Goal: Task Accomplishment & Management: Manage account settings

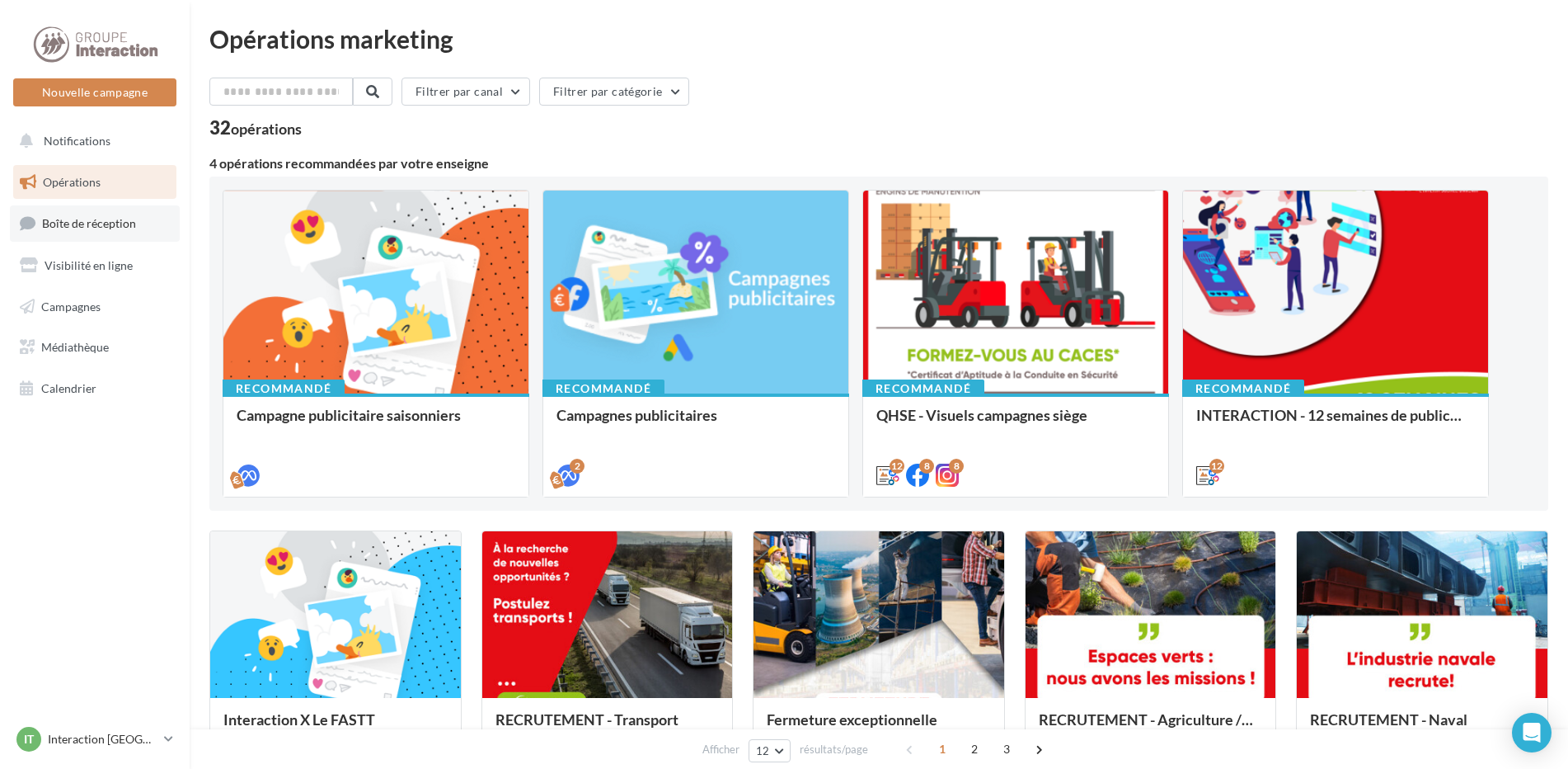
click at [112, 217] on span "Boîte de réception" at bounding box center [89, 223] width 94 height 14
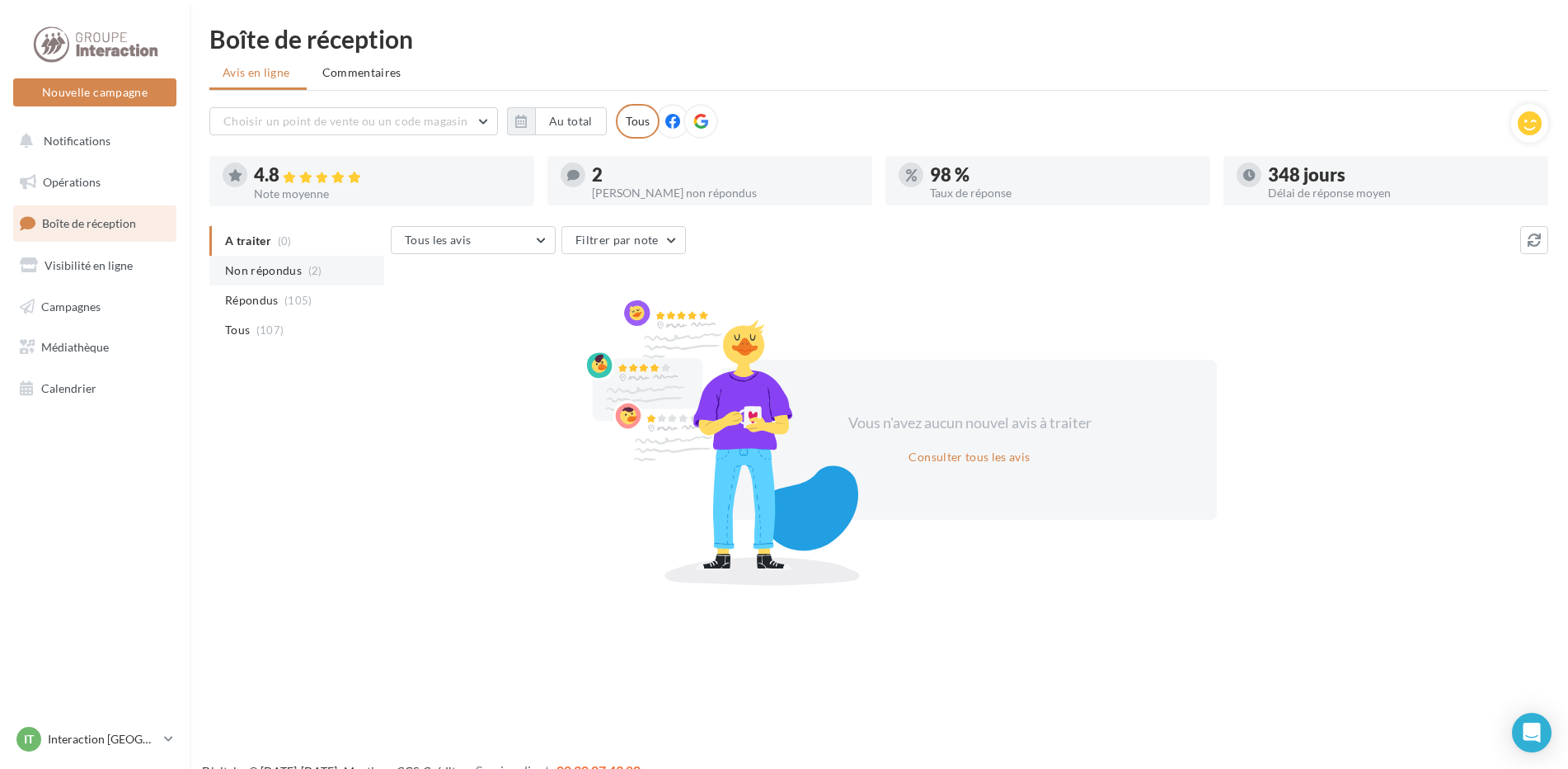
click at [245, 275] on span "Non répondus" at bounding box center [263, 270] width 77 height 16
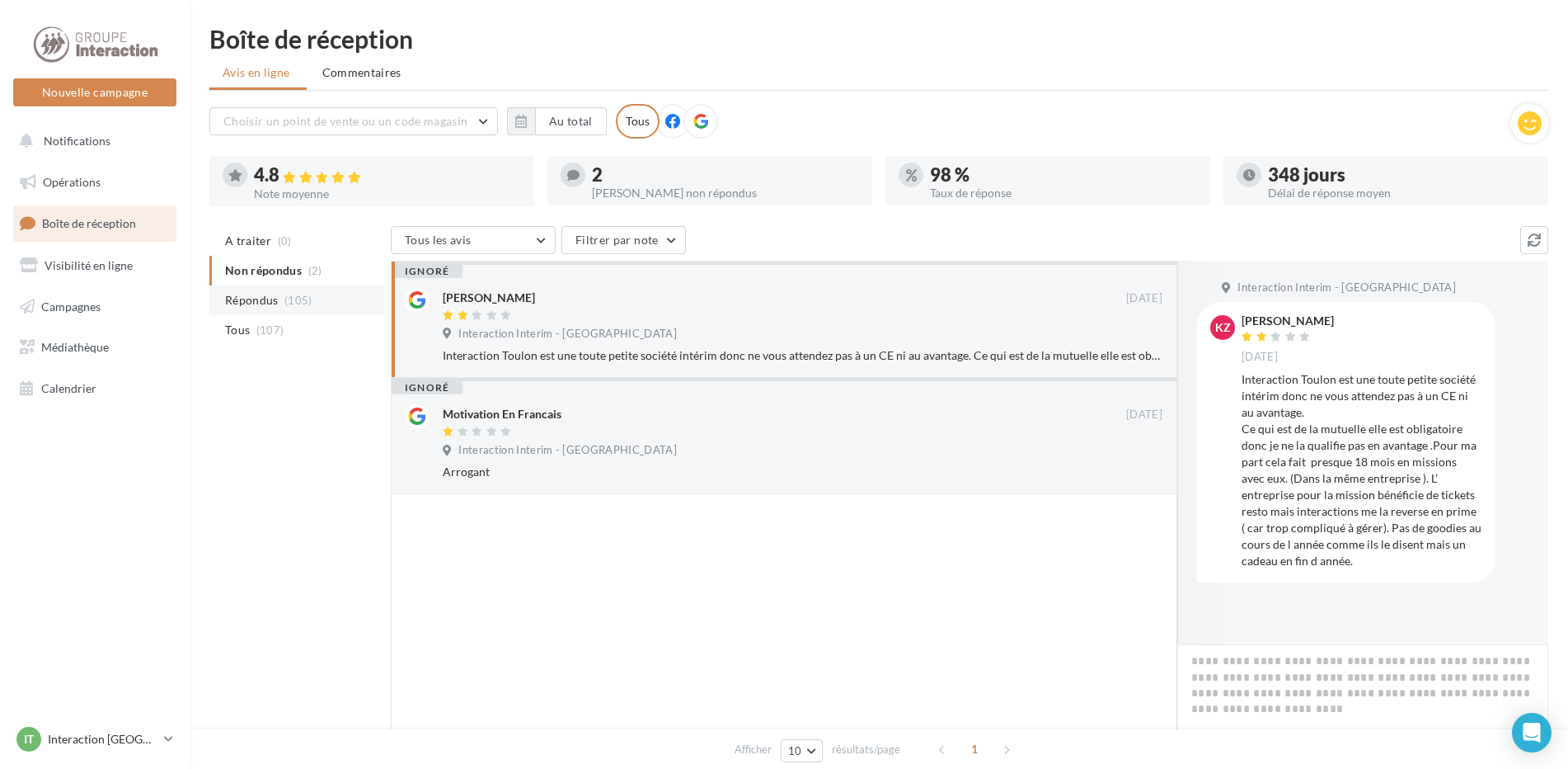
click at [245, 294] on span "Répondus" at bounding box center [252, 300] width 53 height 16
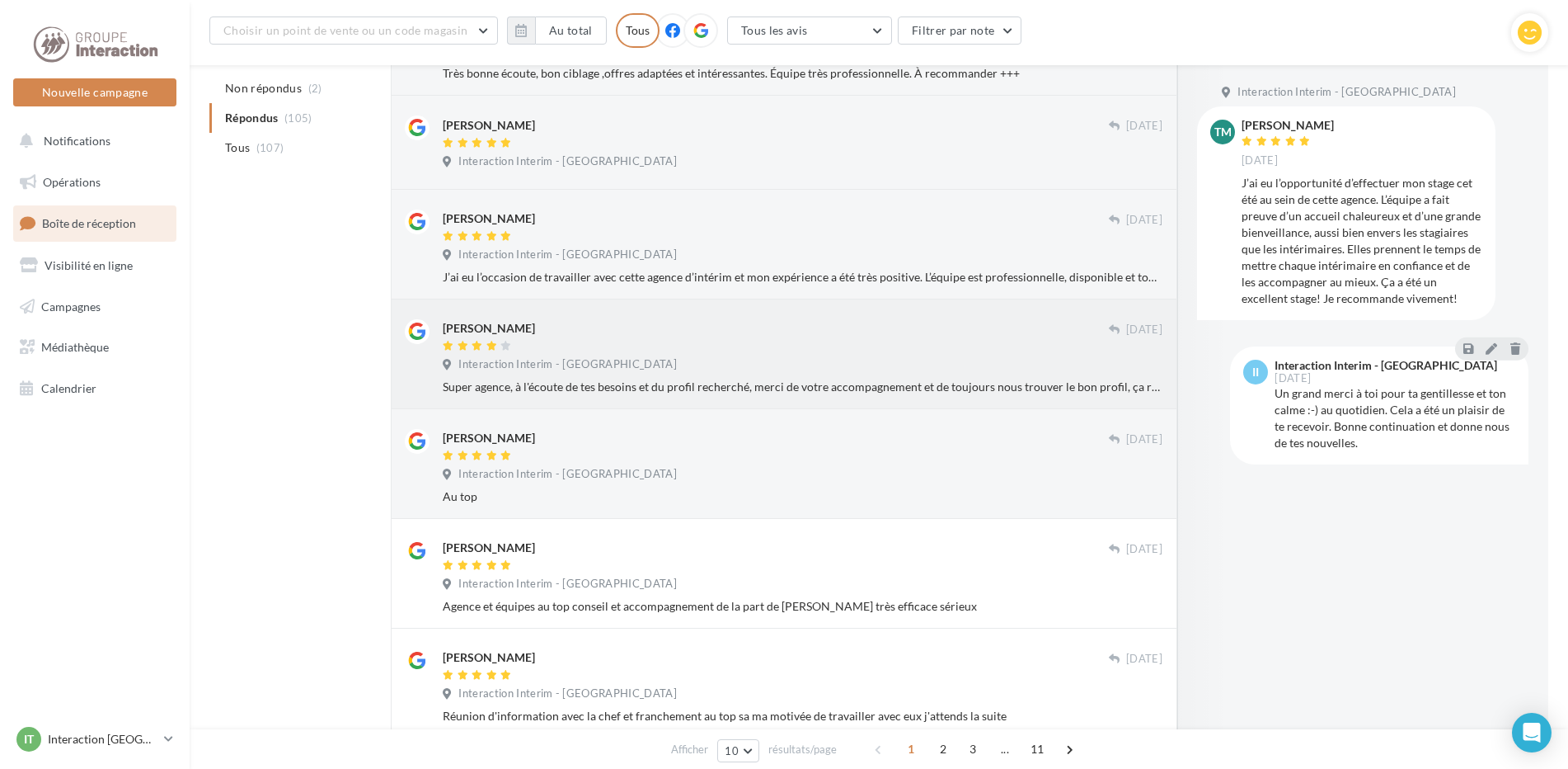
scroll to position [673, 0]
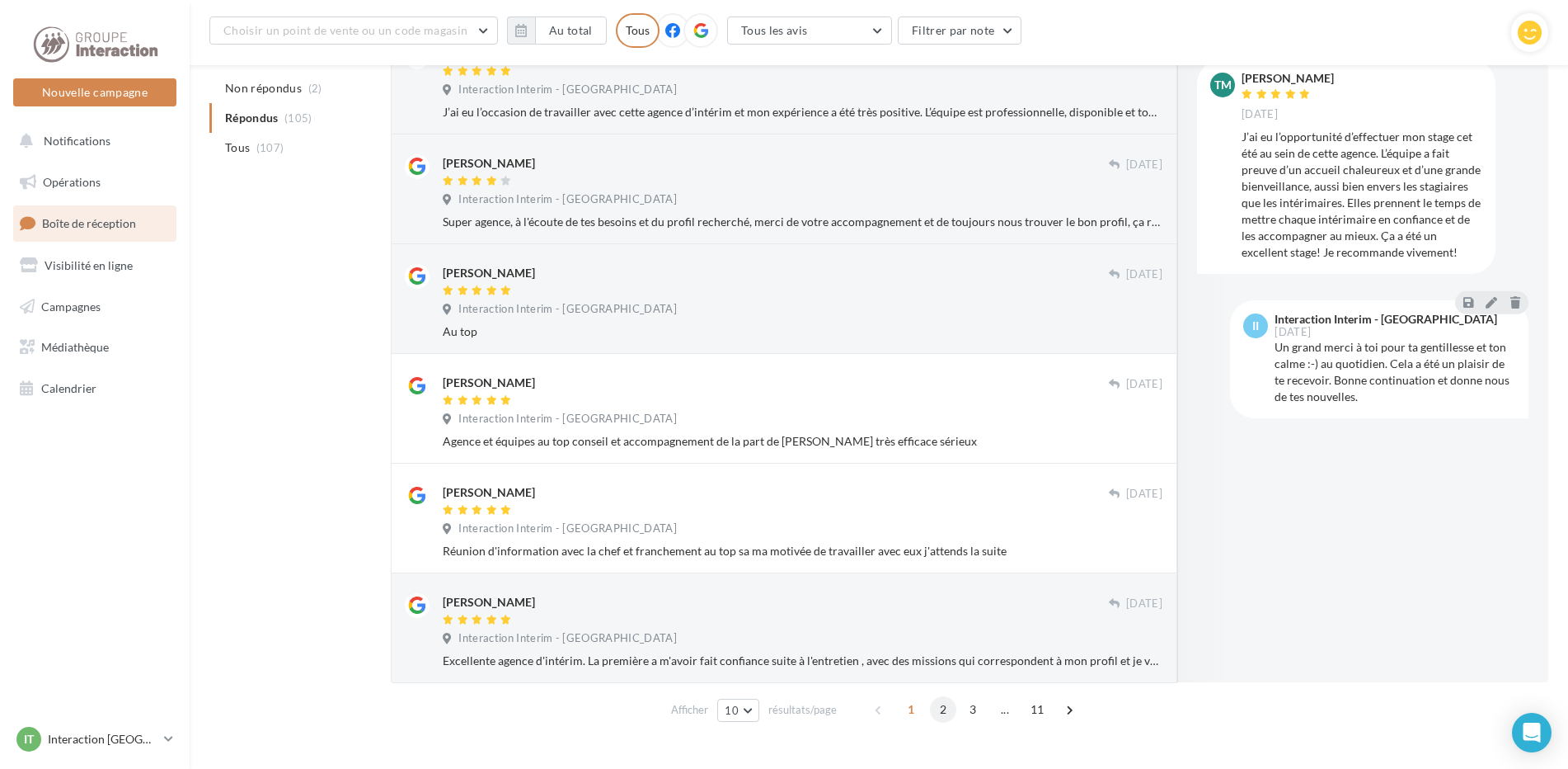
click at [941, 710] on span "2" at bounding box center [943, 710] width 27 height 27
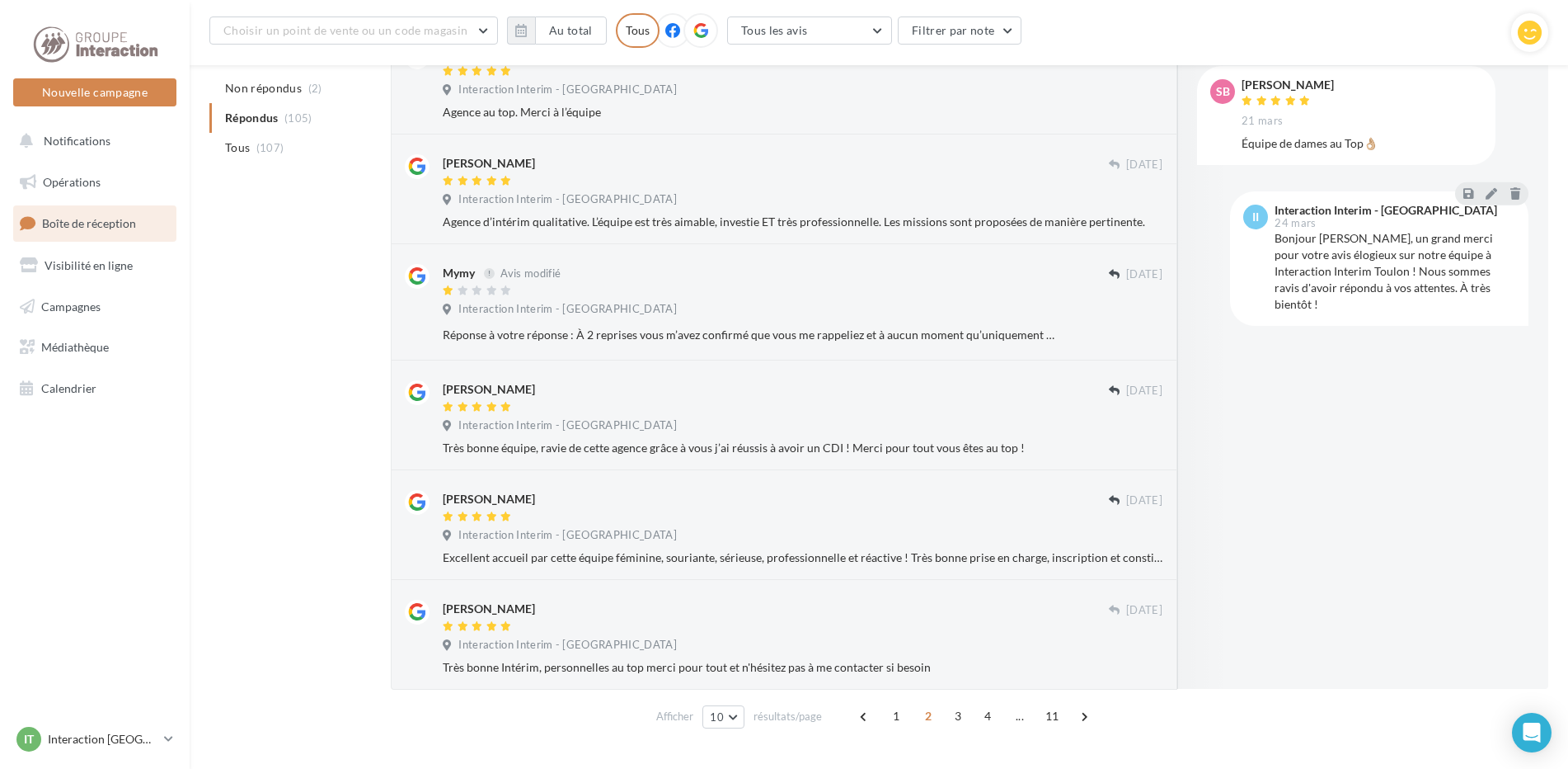
scroll to position [591, 0]
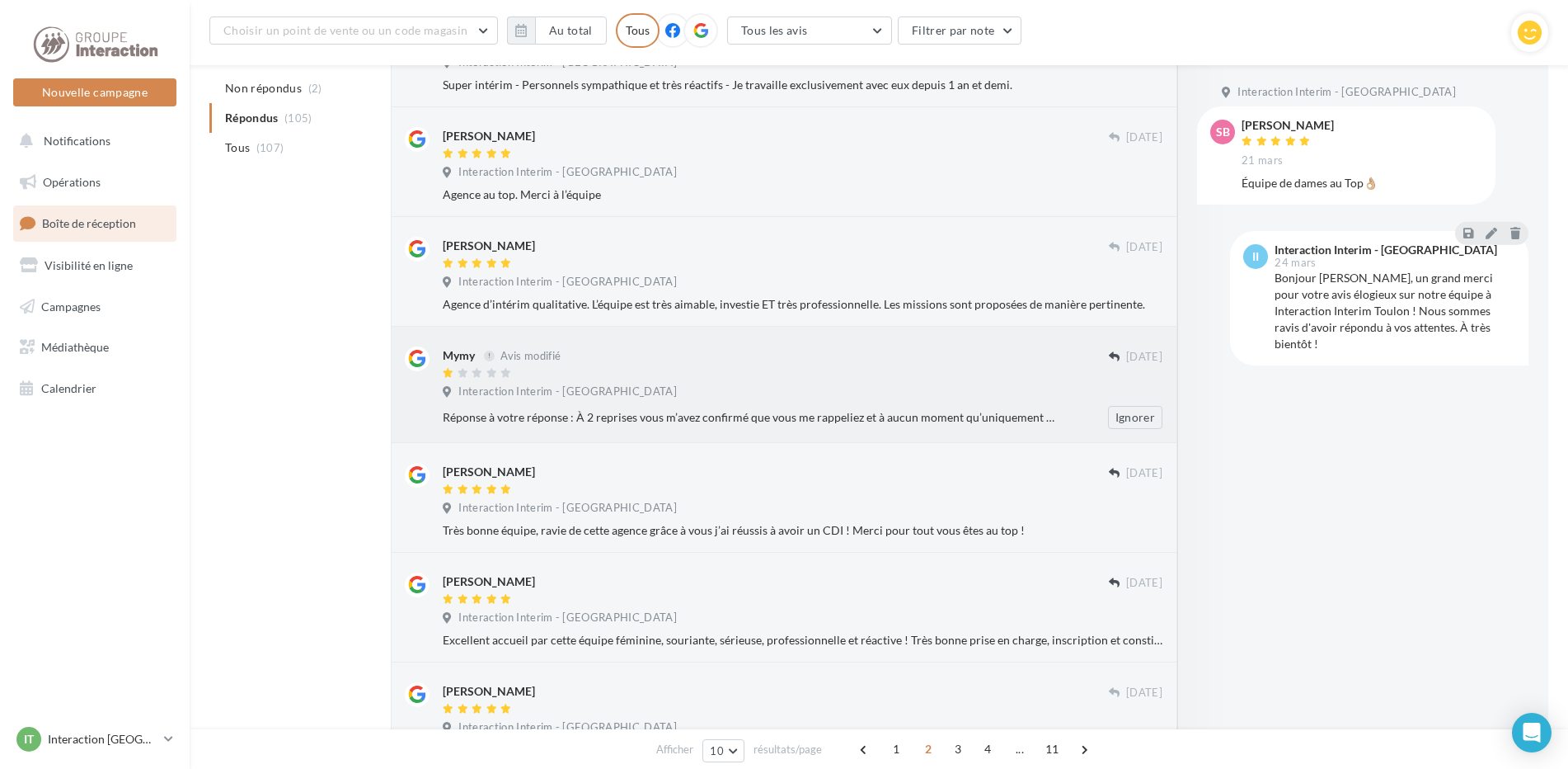
click at [604, 372] on div at bounding box center [775, 374] width 666 height 14
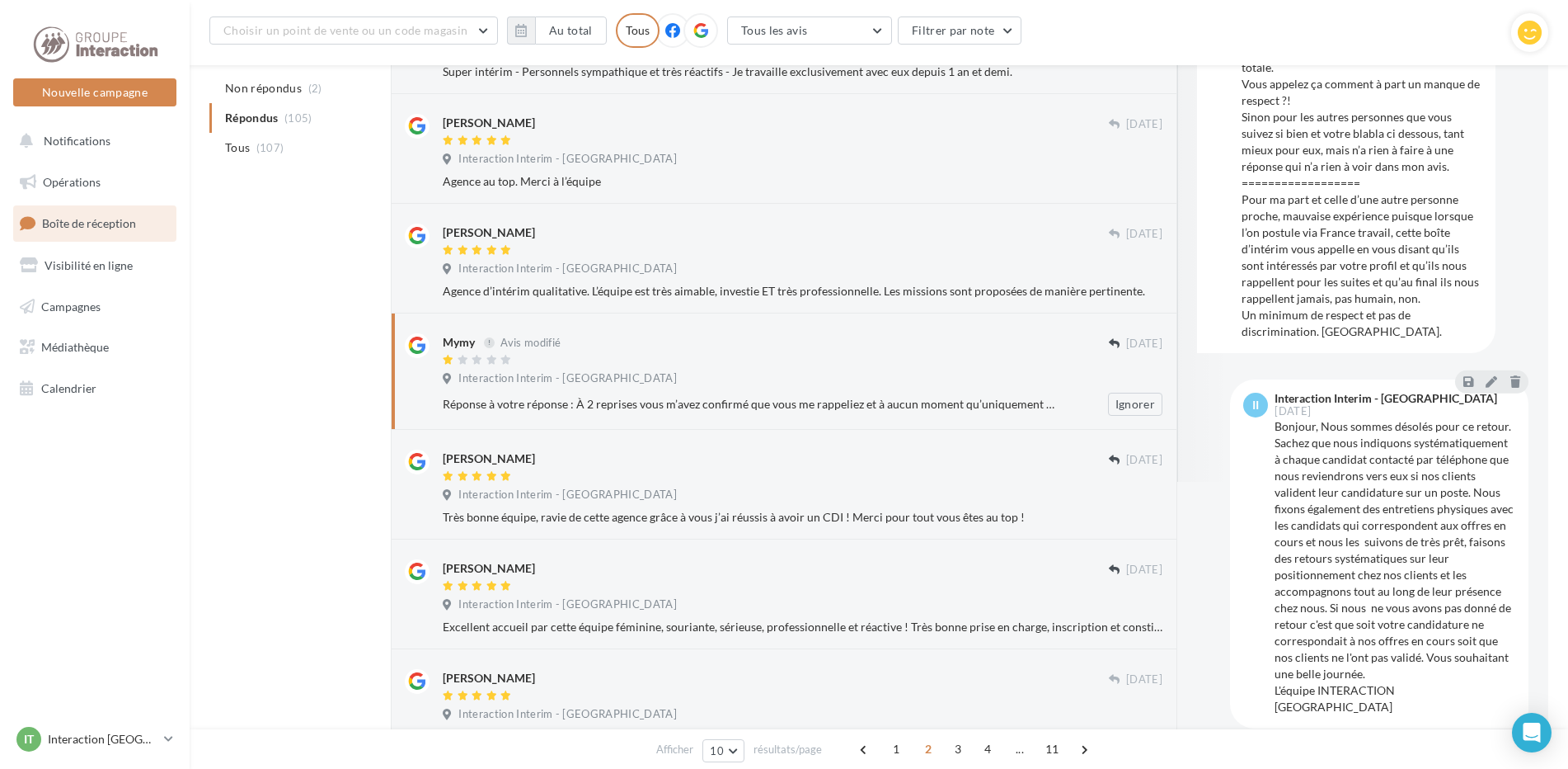
scroll to position [711, 0]
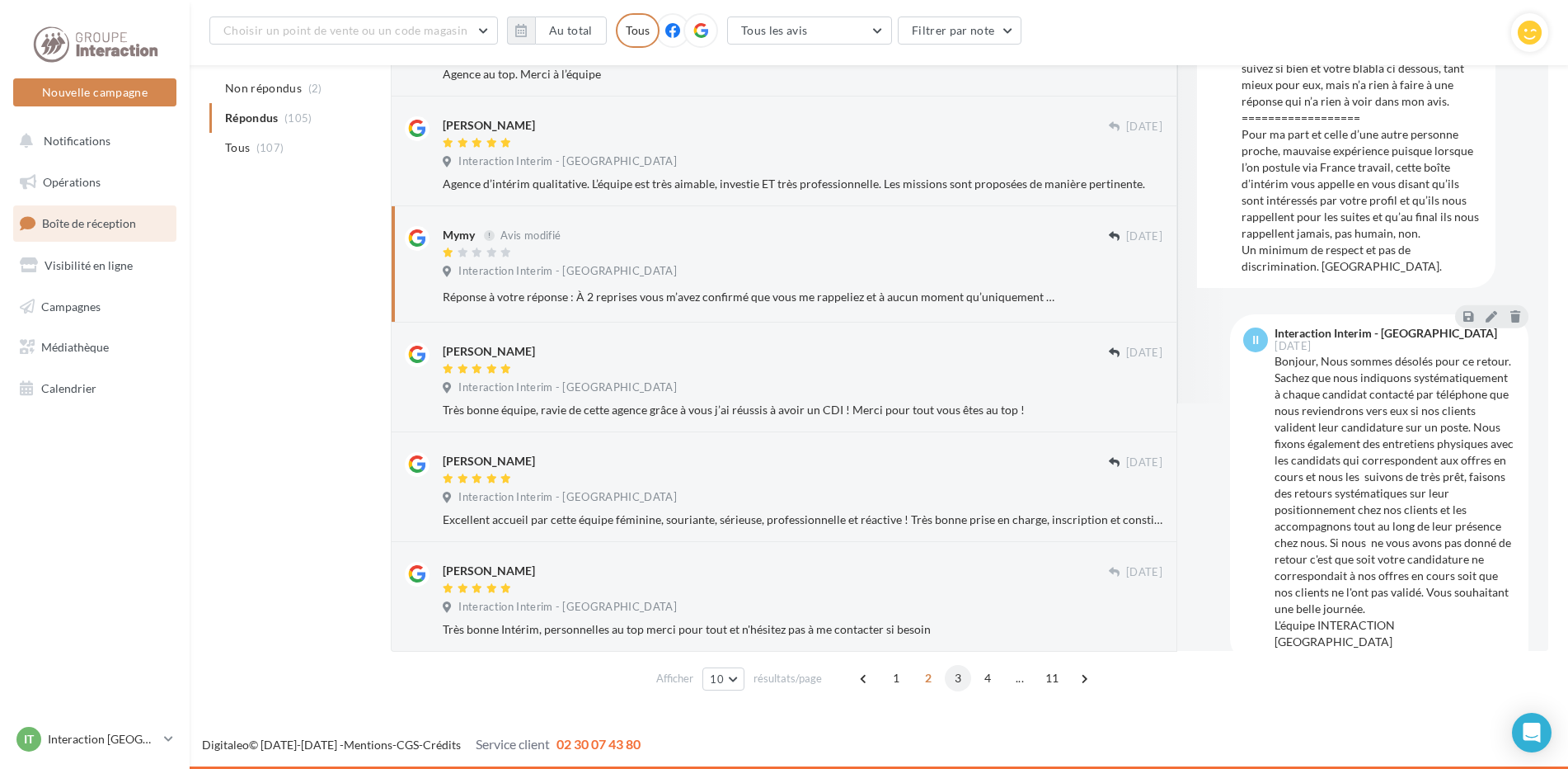
click at [956, 678] on span "3" at bounding box center [958, 678] width 27 height 27
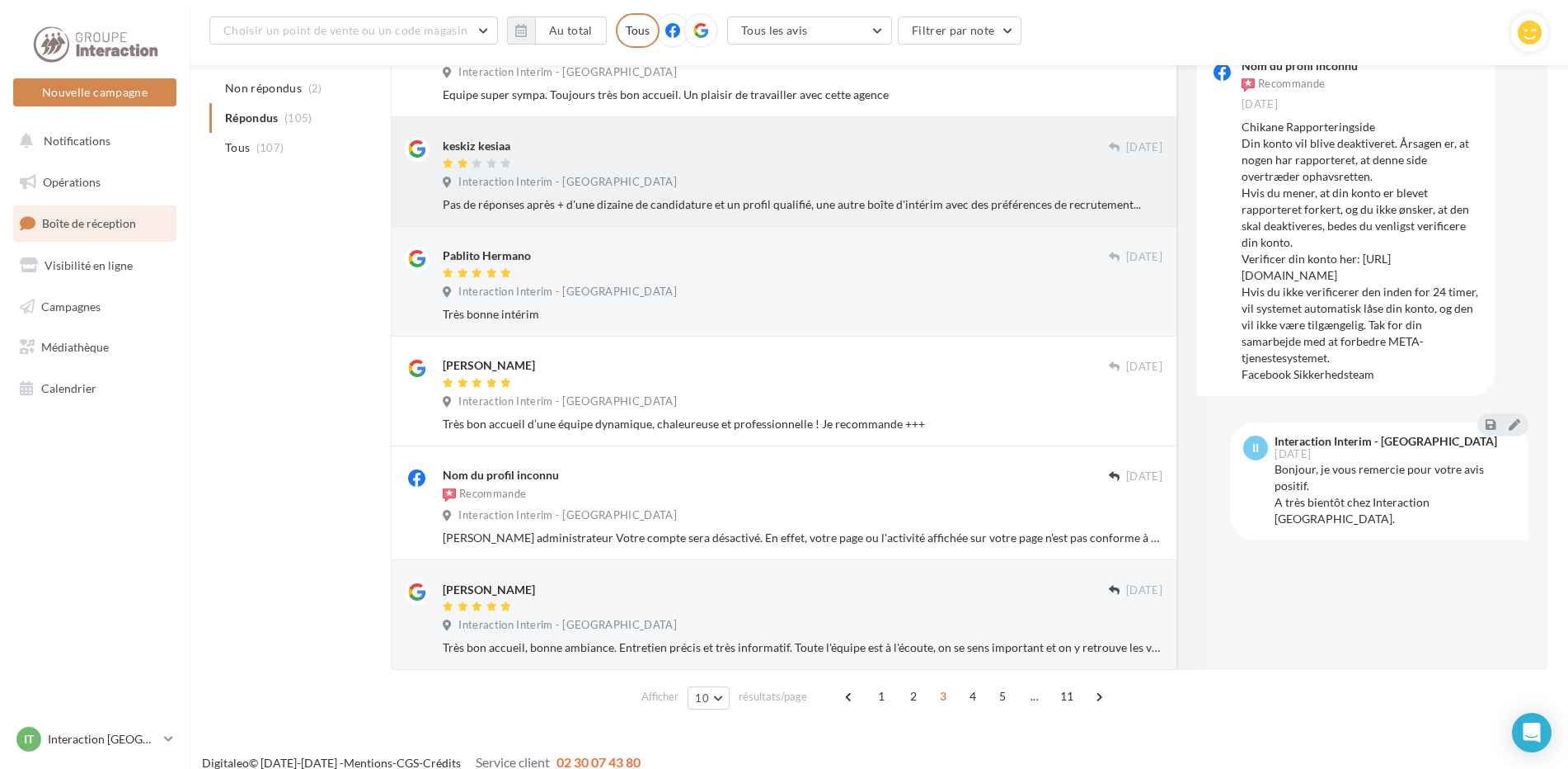
click at [478, 141] on div "keskiz kesiaa" at bounding box center [476, 146] width 68 height 16
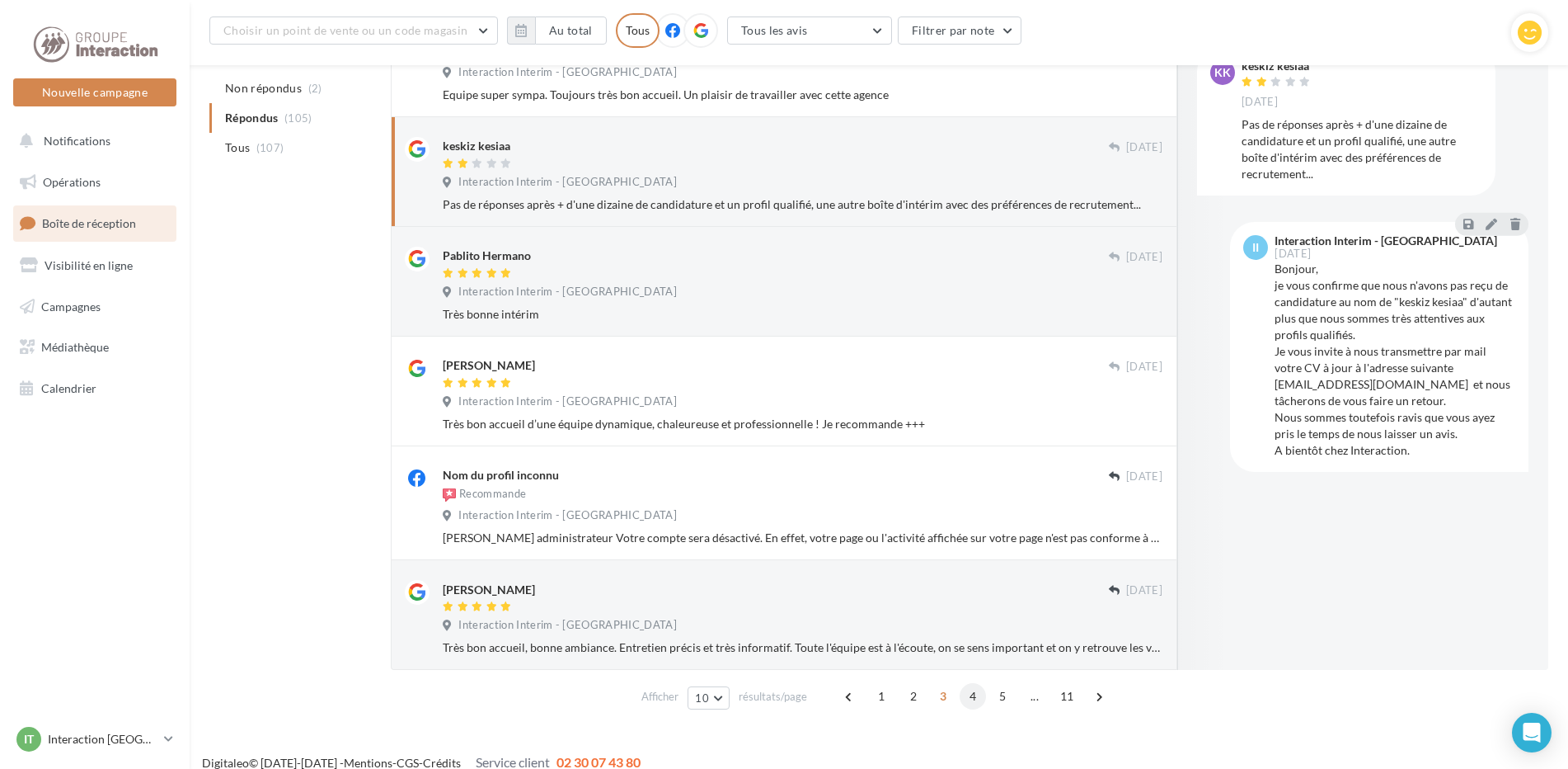
click at [972, 698] on span "4" at bounding box center [972, 696] width 27 height 27
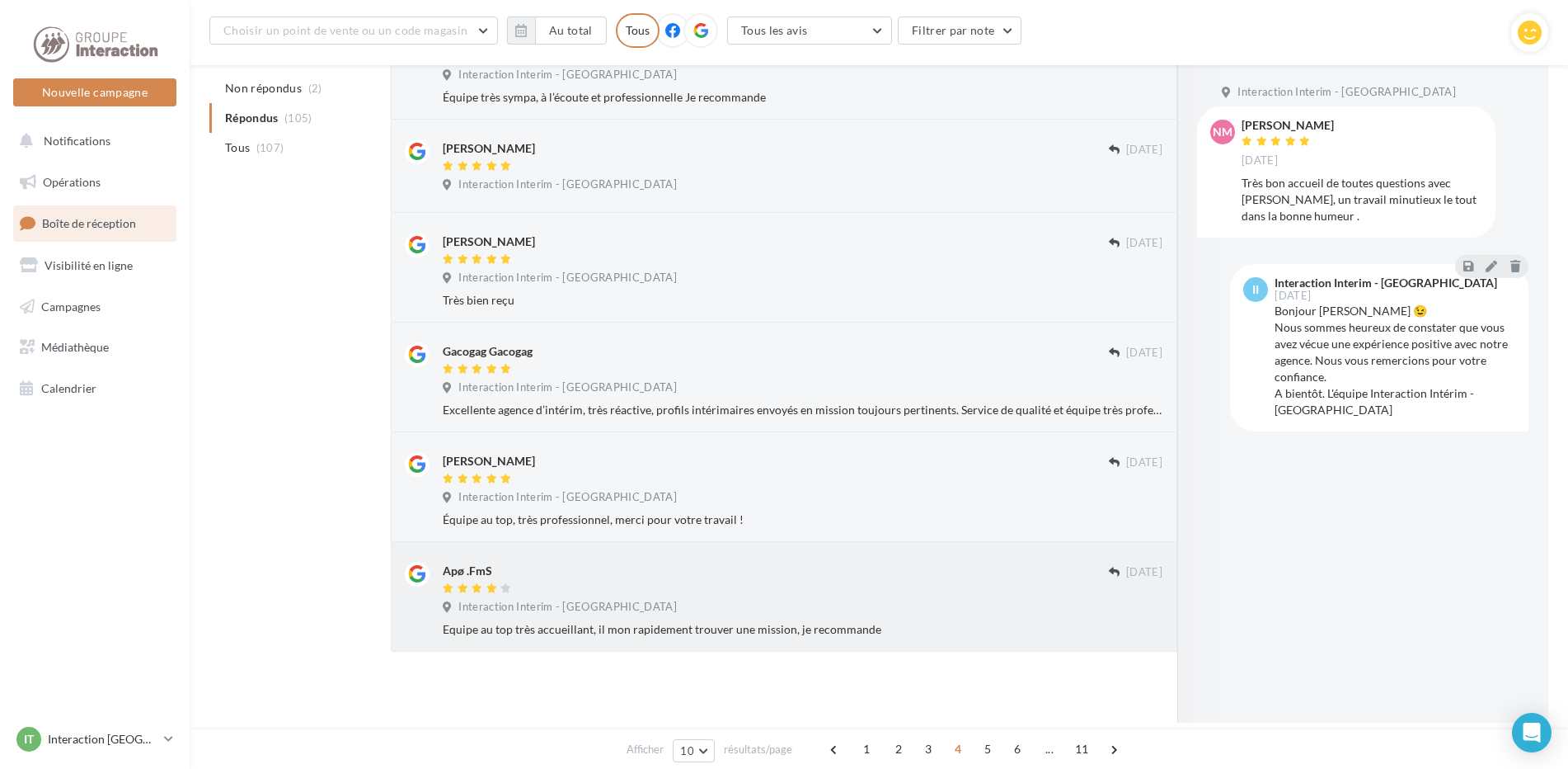
scroll to position [375, 0]
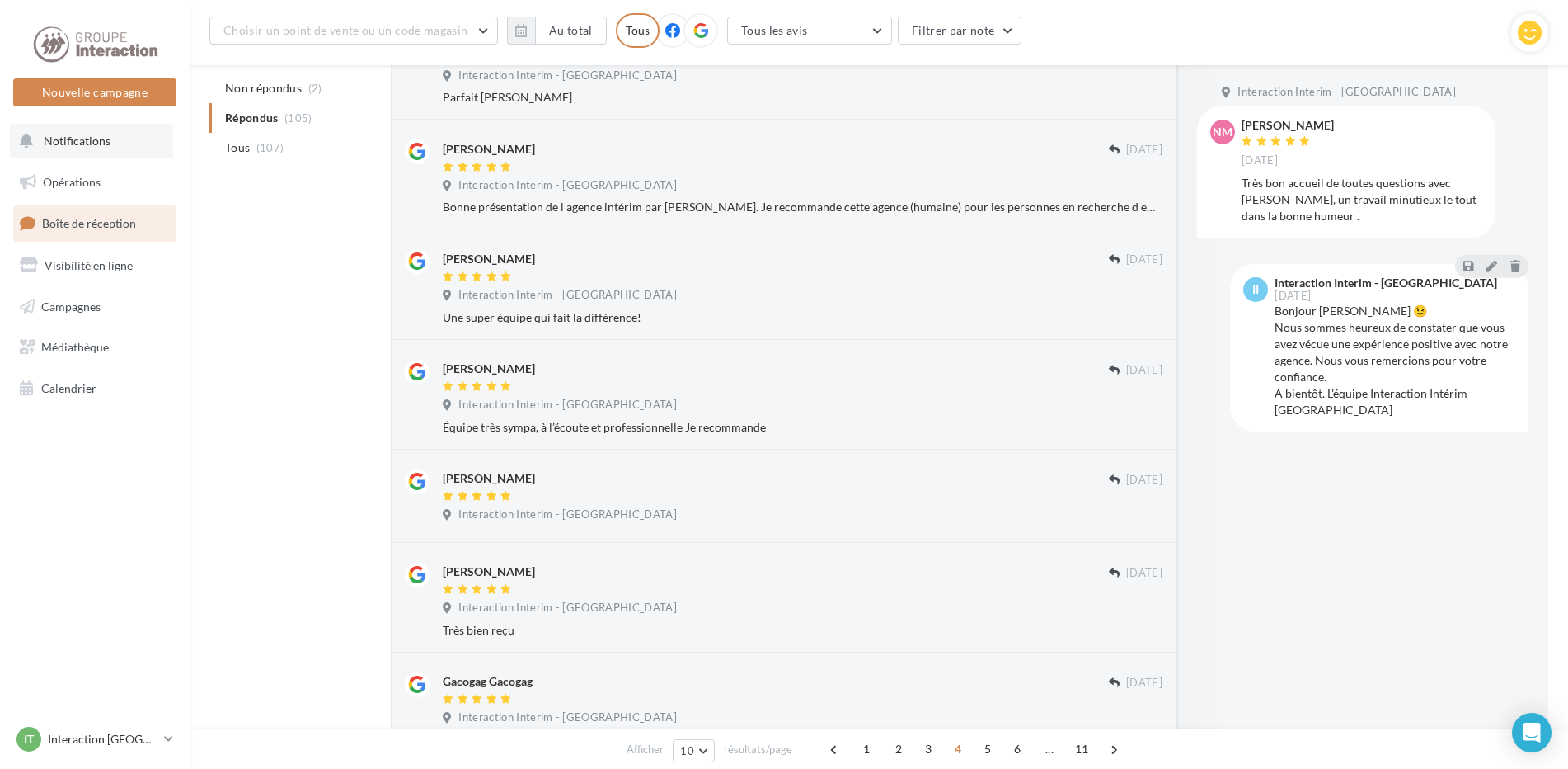
click at [64, 141] on span "Notifications" at bounding box center [77, 140] width 67 height 14
